Goal: Information Seeking & Learning: Learn about a topic

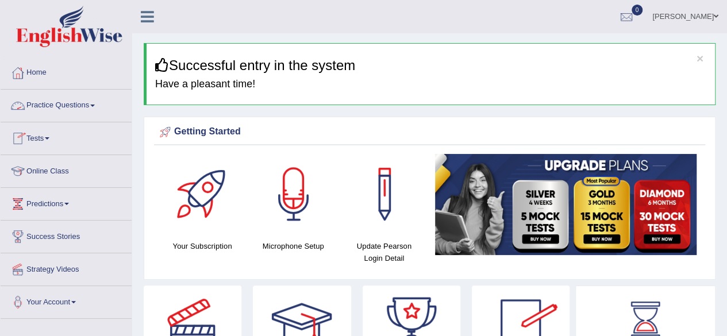
click at [63, 110] on link "Practice Questions" at bounding box center [66, 104] width 131 height 29
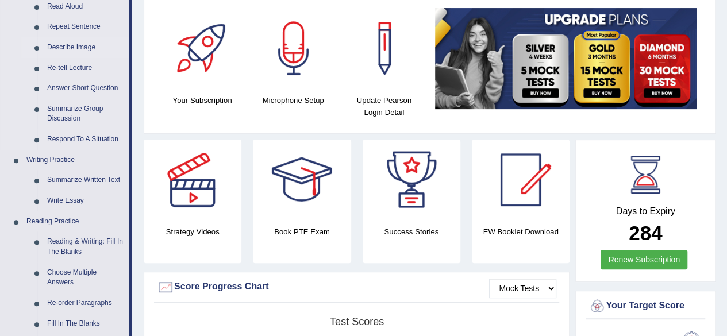
scroll to position [158, 0]
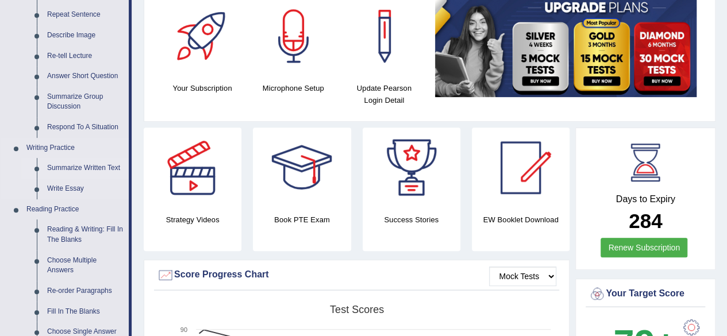
click at [83, 167] on link "Summarize Written Text" at bounding box center [85, 168] width 87 height 21
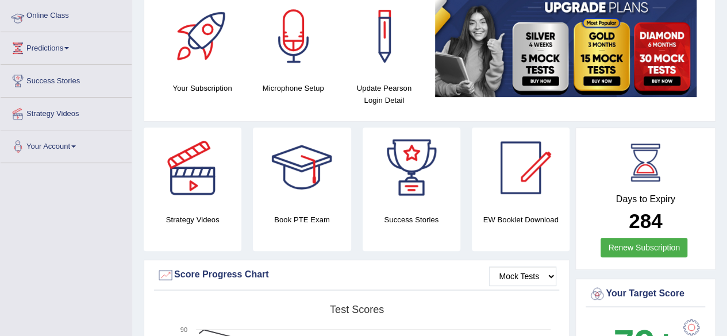
scroll to position [234, 0]
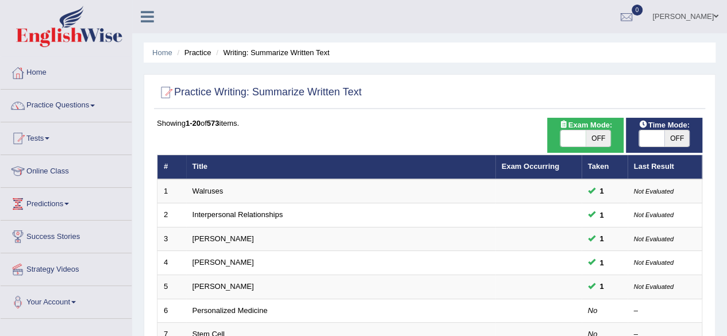
click at [598, 137] on span "OFF" at bounding box center [597, 138] width 25 height 16
checkbox input "true"
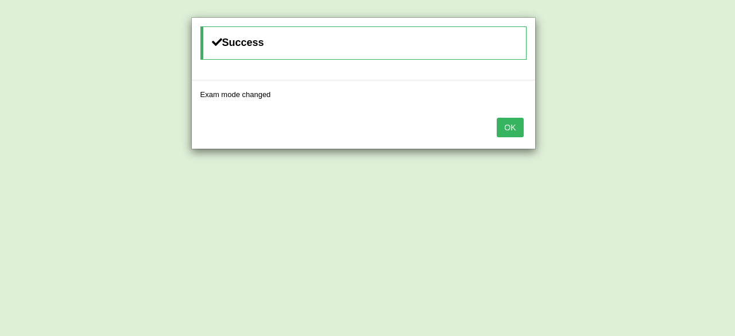
click at [518, 129] on button "OK" at bounding box center [510, 128] width 26 height 20
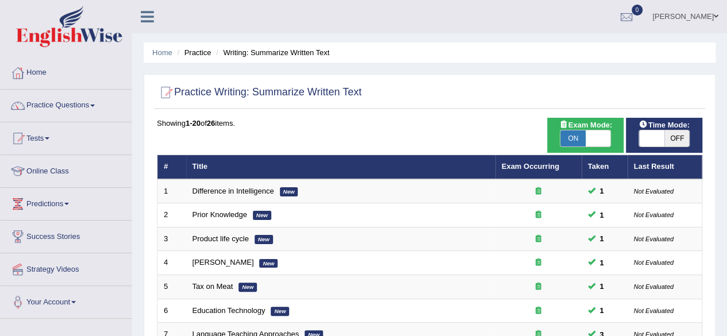
click at [662, 133] on span at bounding box center [651, 138] width 25 height 16
checkbox input "true"
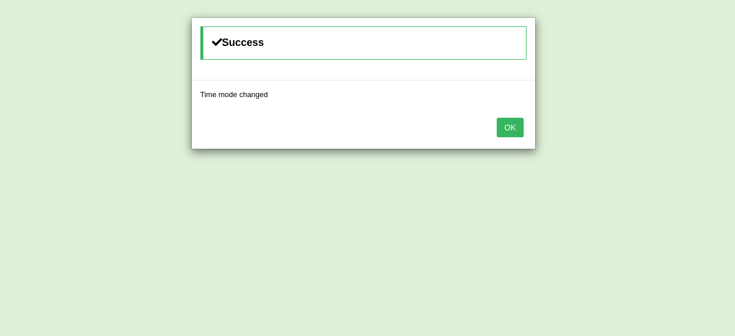
click at [526, 125] on div "OK" at bounding box center [363, 129] width 343 height 40
click at [515, 127] on button "OK" at bounding box center [510, 128] width 26 height 20
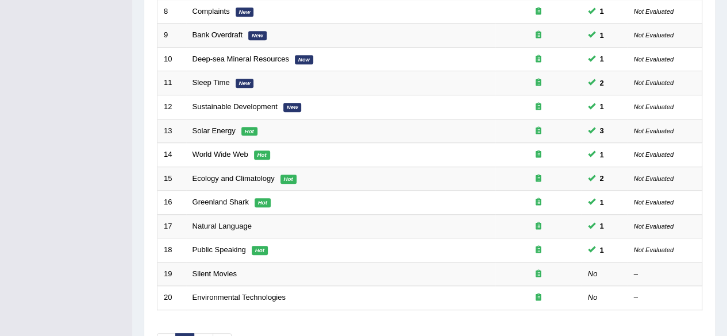
scroll to position [348, 0]
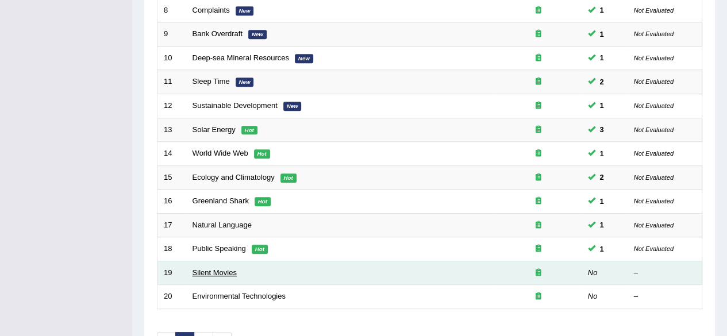
click at [206, 268] on link "Silent Movies" at bounding box center [214, 272] width 44 height 9
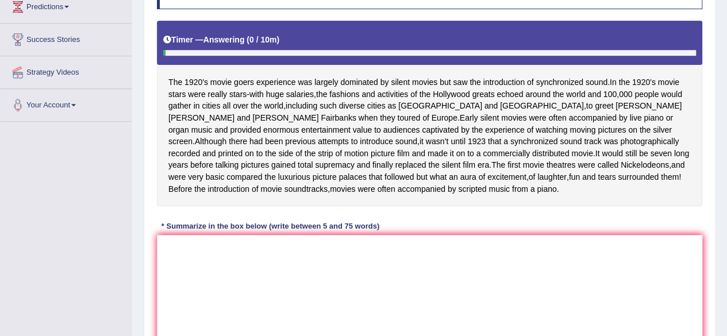
scroll to position [198, 0]
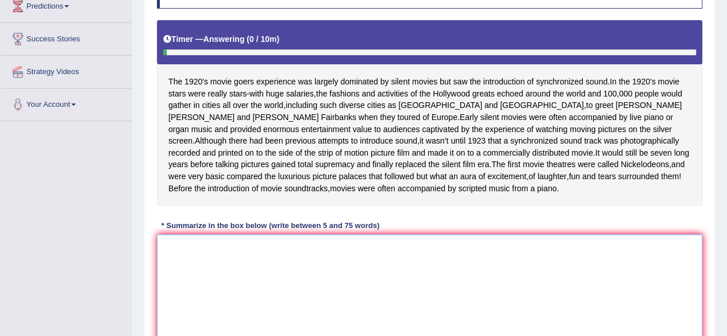
click at [263, 271] on textarea at bounding box center [429, 289] width 545 height 111
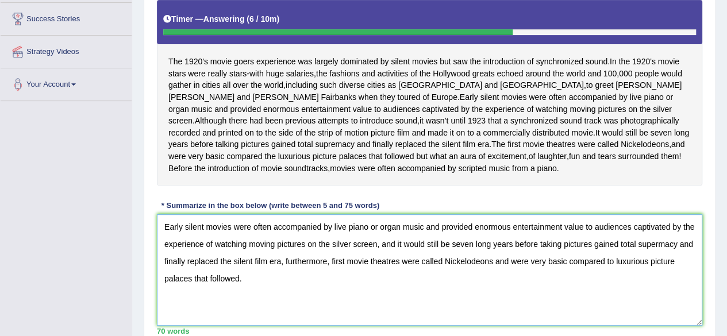
scroll to position [218, 0]
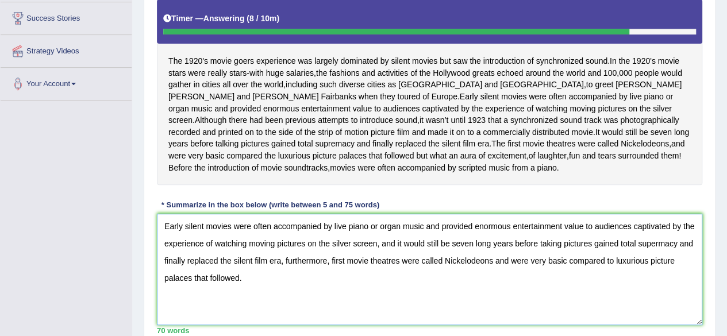
click at [606, 288] on textarea "Early silent movies were often accompanied by live piano or organ music and pro…" at bounding box center [429, 269] width 545 height 111
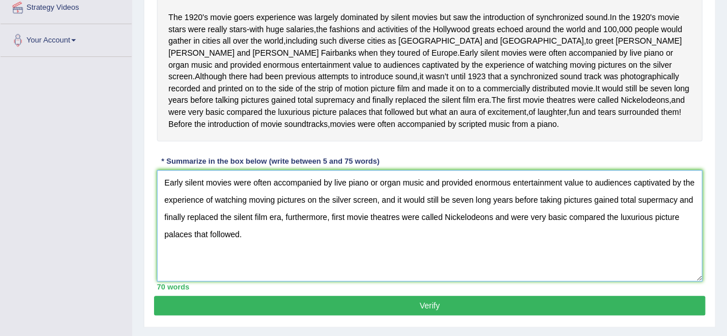
scroll to position [263, 0]
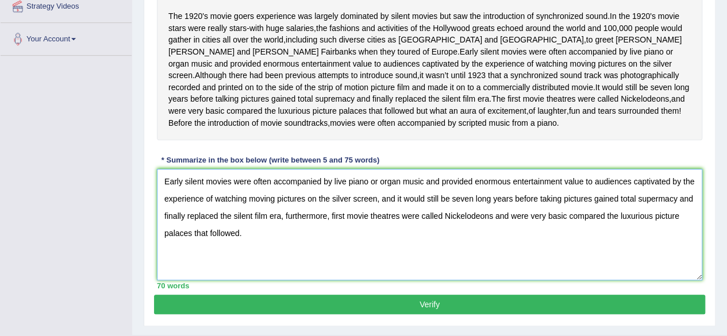
type textarea "Early silent movies were often accompanied by live piano or organ music and pro…"
click at [285, 314] on button "Verify" at bounding box center [429, 305] width 551 height 20
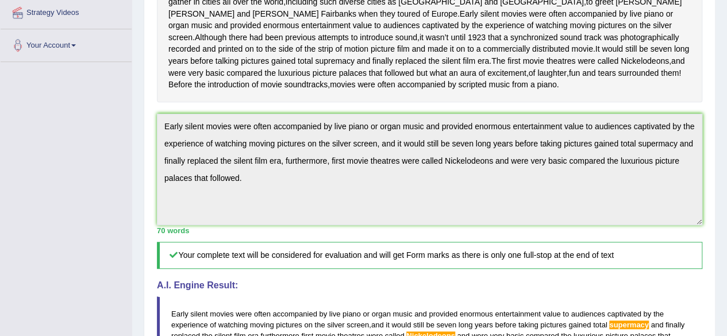
scroll to position [252, 0]
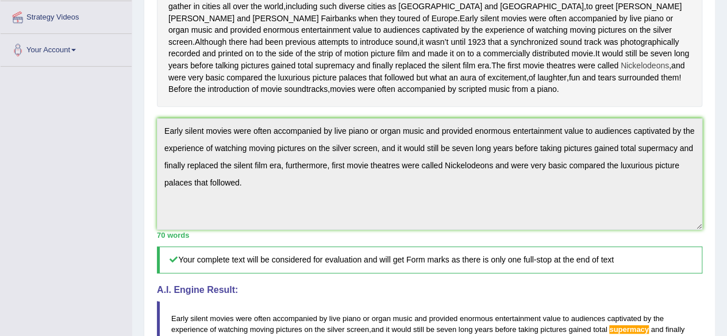
drag, startPoint x: 345, startPoint y: 90, endPoint x: 308, endPoint y: 84, distance: 37.2
click at [308, 84] on div "The 1920's movie goers experience was largely dominated by silent movies but sa…" at bounding box center [429, 36] width 545 height 141
click at [620, 72] on span "Nickelodeons" at bounding box center [644, 66] width 48 height 12
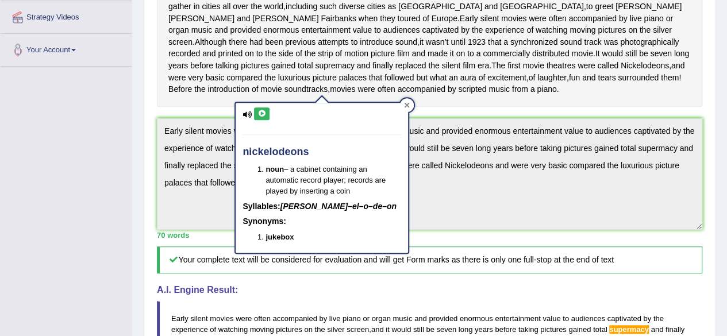
click at [411, 101] on div at bounding box center [407, 105] width 14 height 14
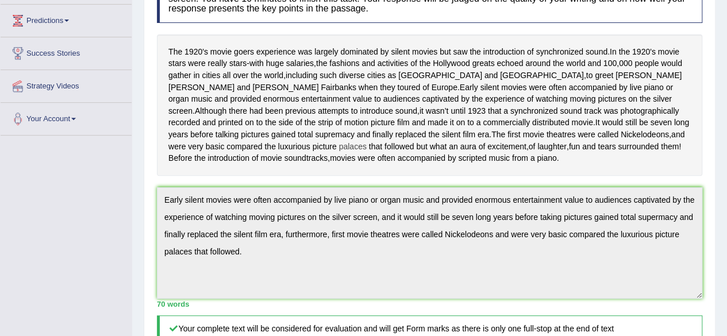
scroll to position [0, 0]
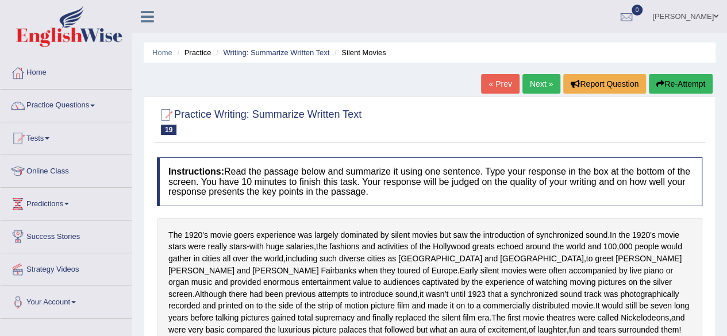
click at [536, 83] on link "Next »" at bounding box center [541, 84] width 38 height 20
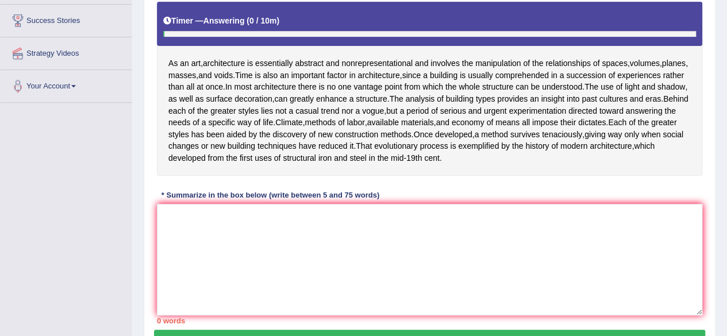
scroll to position [217, 0]
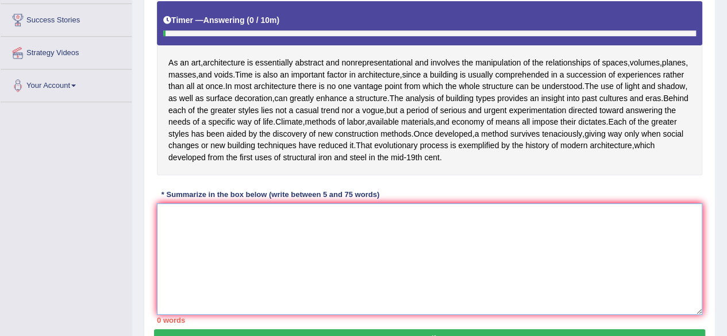
click at [226, 250] on textarea at bounding box center [429, 258] width 545 height 111
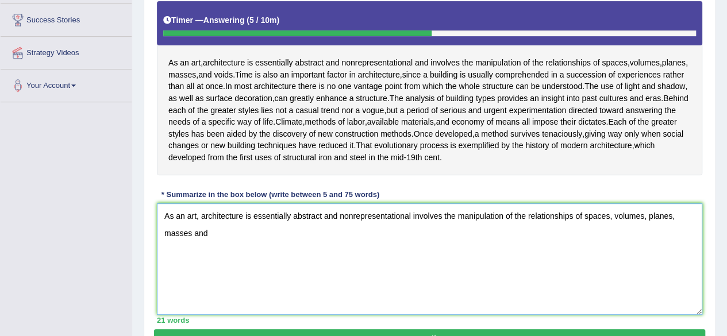
click at [357, 260] on textarea "As an art, architecture is essentially abstract and nonrepresentational involve…" at bounding box center [429, 258] width 545 height 111
click at [319, 269] on textarea "As an art, architecture is essentially abstract and nonrepresentational involve…" at bounding box center [429, 258] width 545 height 111
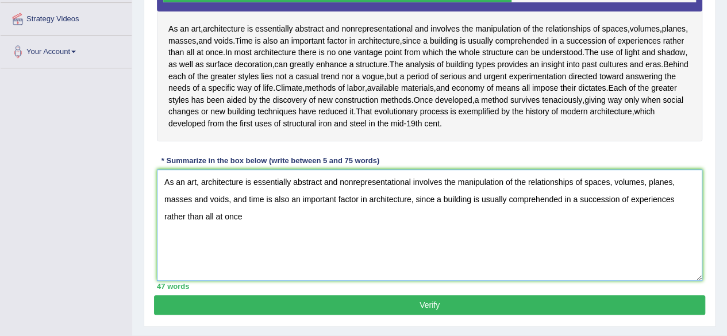
scroll to position [250, 0]
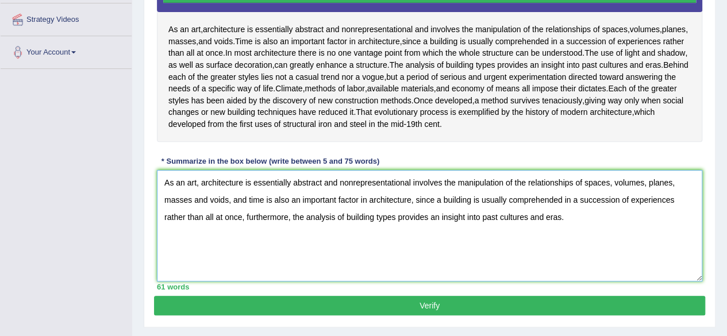
type textarea "As an art, architecture is essentially abstract and nonrepresentational involve…"
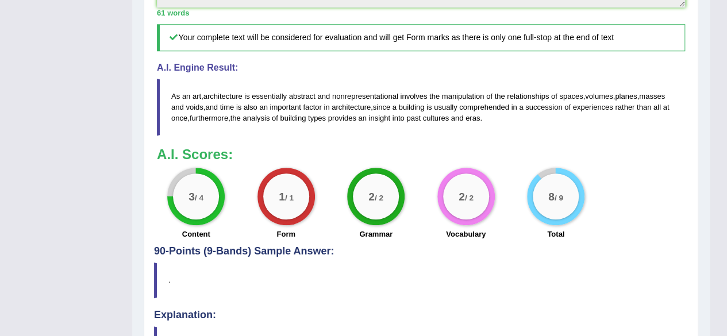
scroll to position [511, 0]
